Goal: Find specific page/section: Find specific page/section

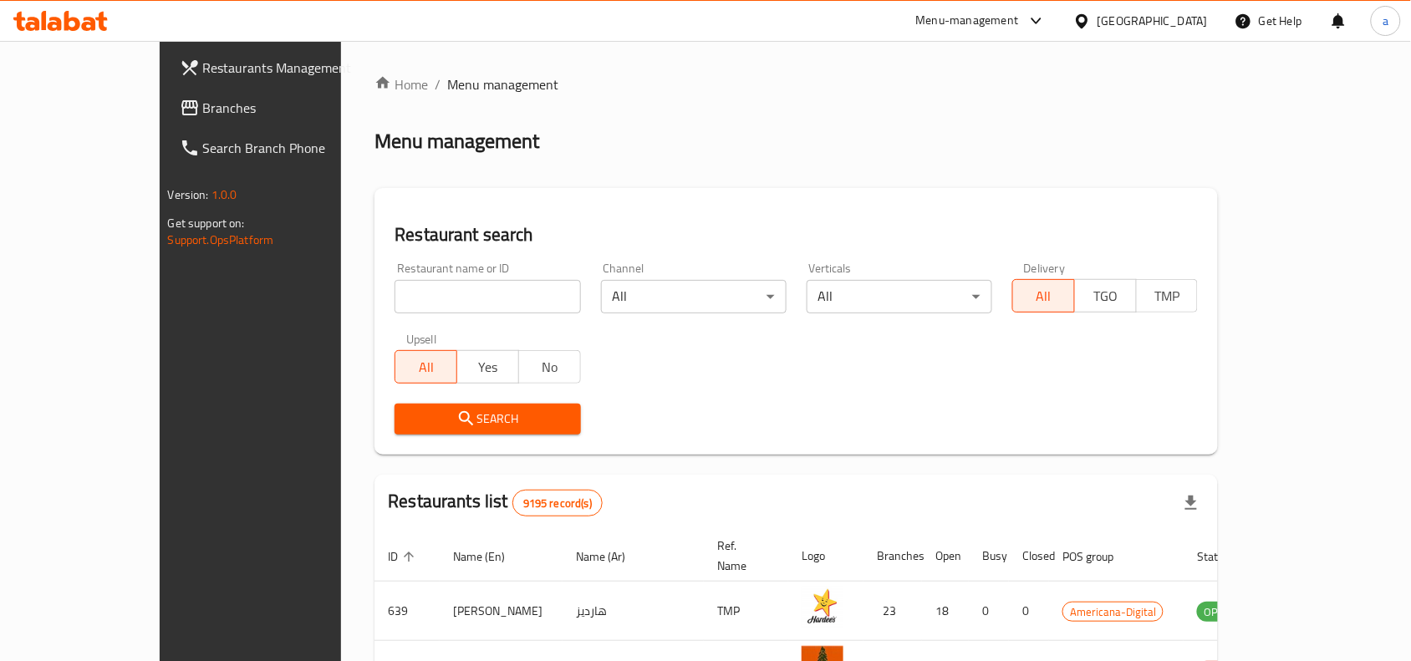
click at [1193, 12] on div "[GEOGRAPHIC_DATA]" at bounding box center [1153, 21] width 110 height 18
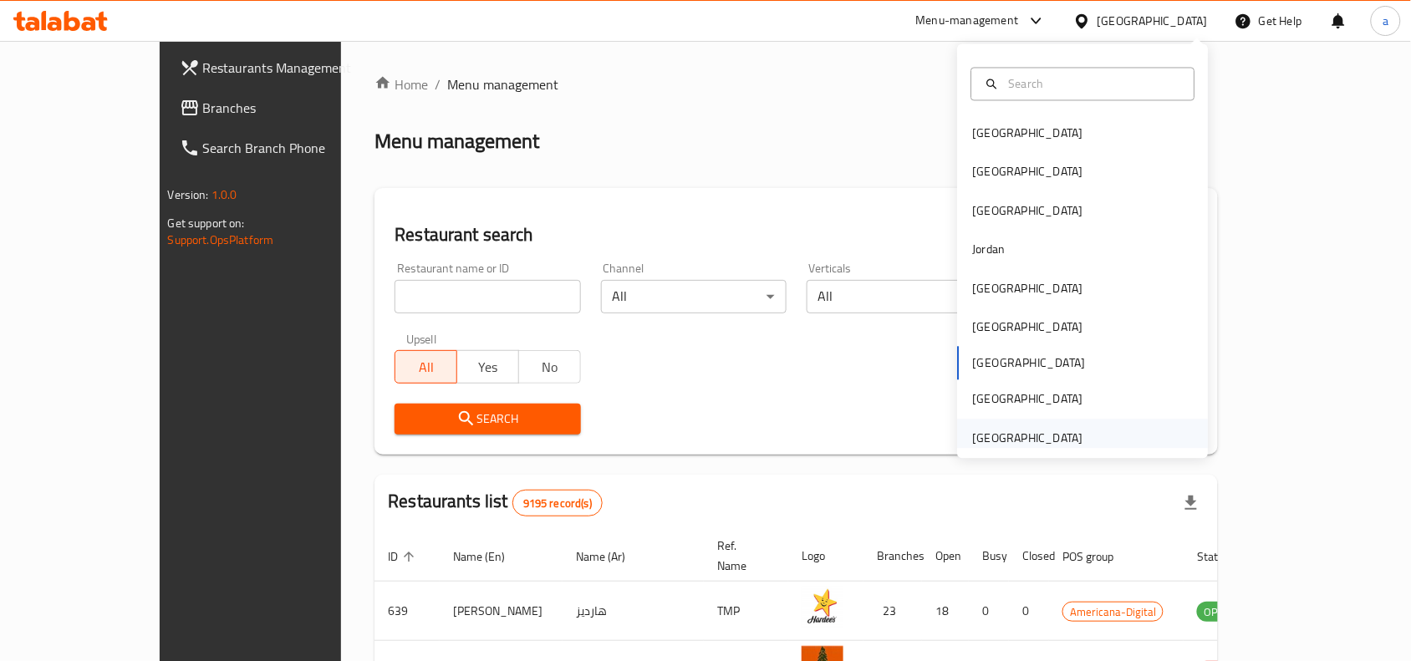
click at [976, 445] on div "[GEOGRAPHIC_DATA]" at bounding box center [1028, 438] width 110 height 18
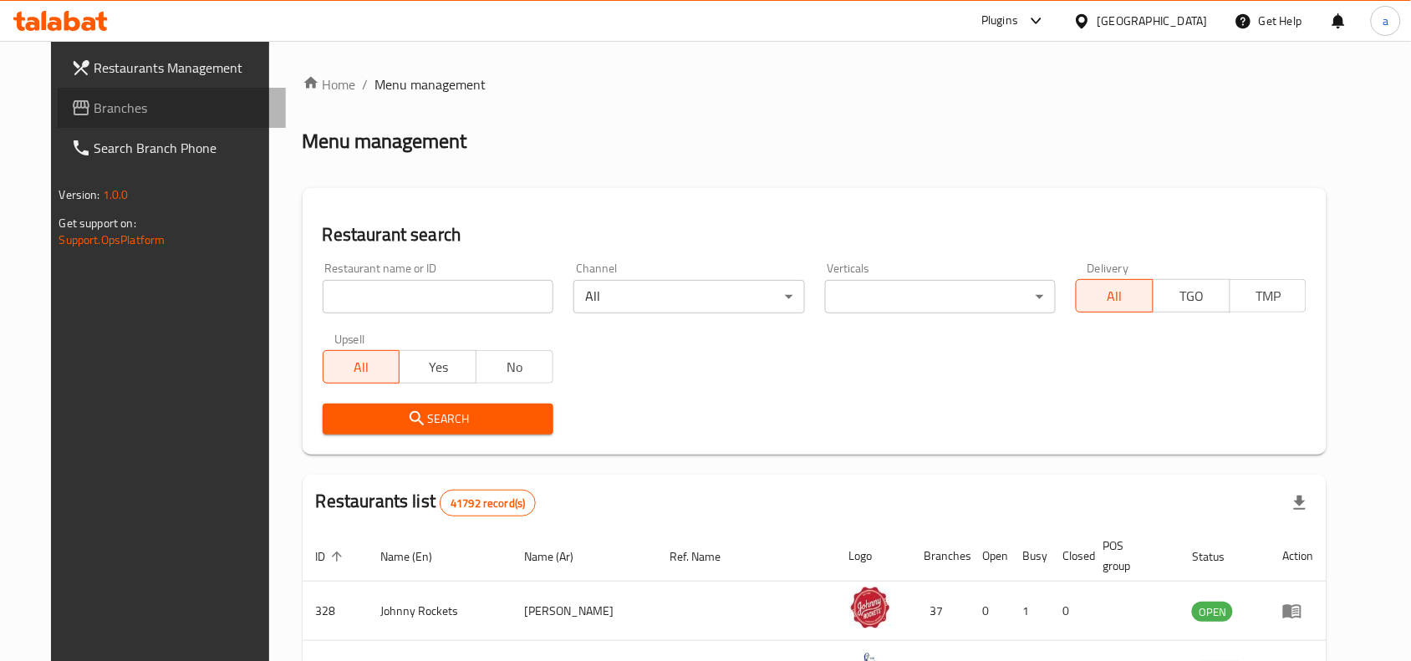
click at [94, 98] on span "Branches" at bounding box center [183, 108] width 179 height 20
